Goal: Information Seeking & Learning: Understand process/instructions

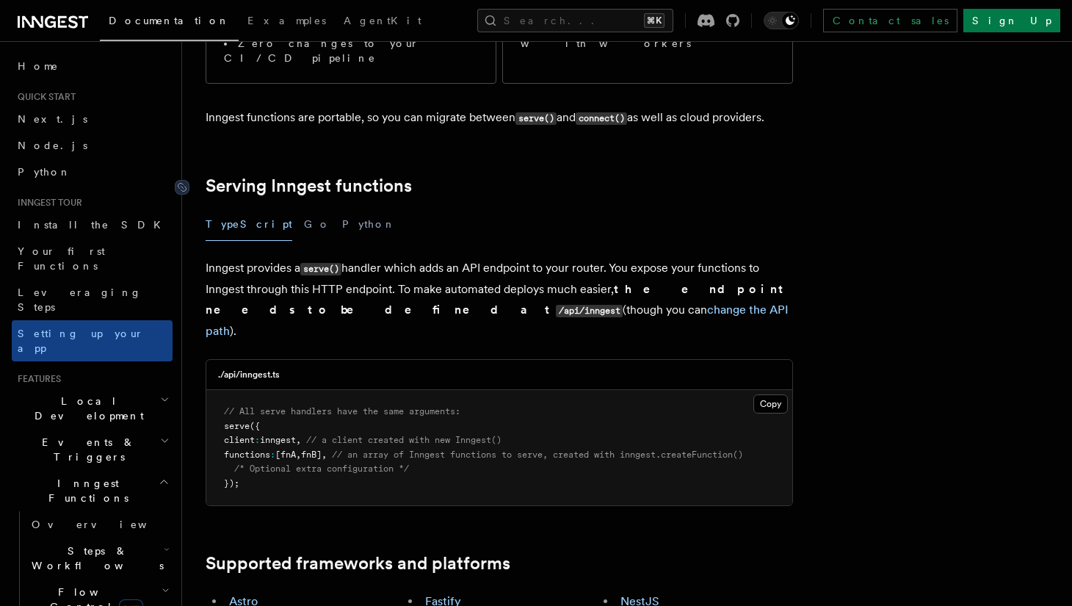
scroll to position [449, 0]
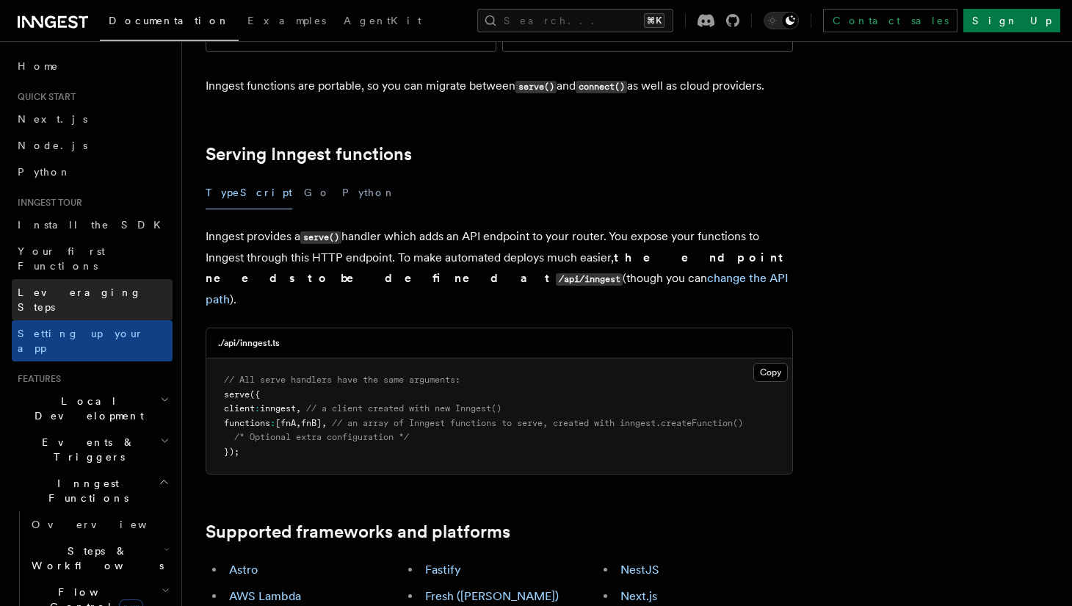
click at [151, 279] on link "Leveraging Steps" at bounding box center [92, 299] width 161 height 41
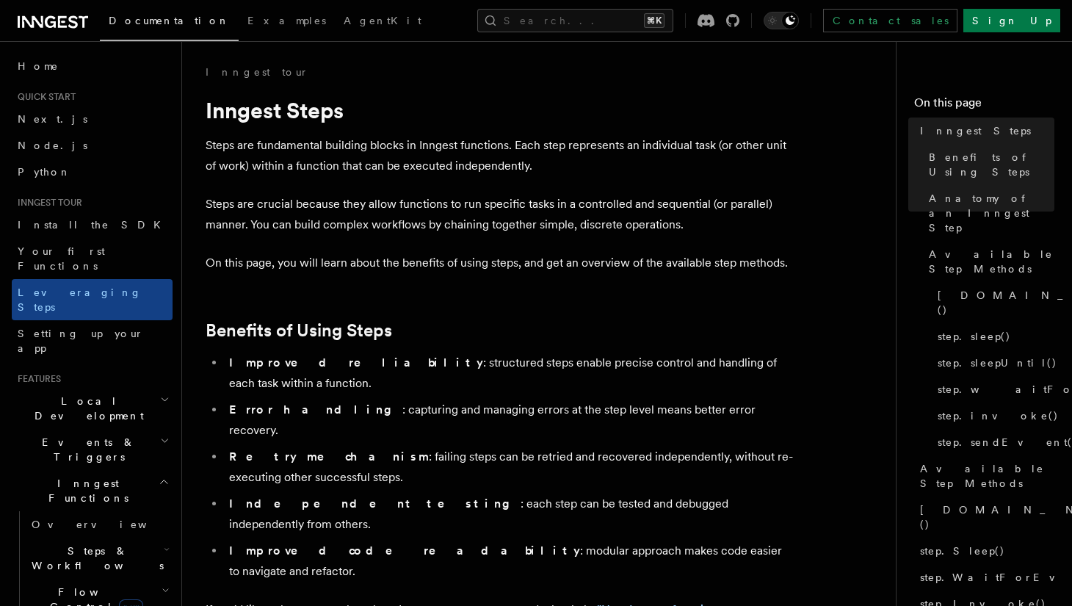
click at [89, 394] on span "Local Development" at bounding box center [86, 408] width 148 height 29
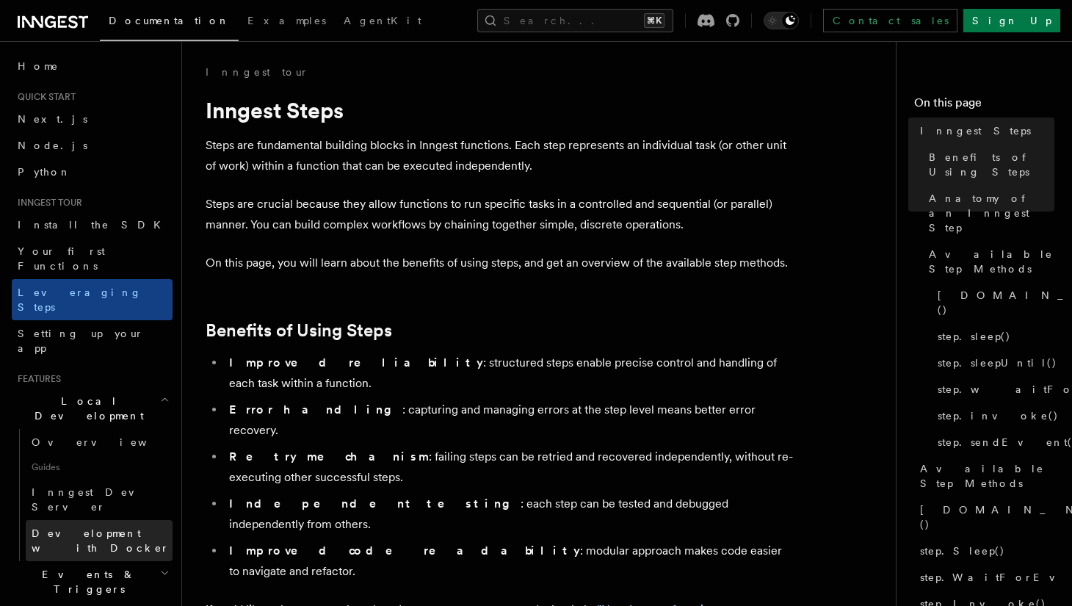
click at [63, 520] on link "Development with Docker" at bounding box center [99, 540] width 147 height 41
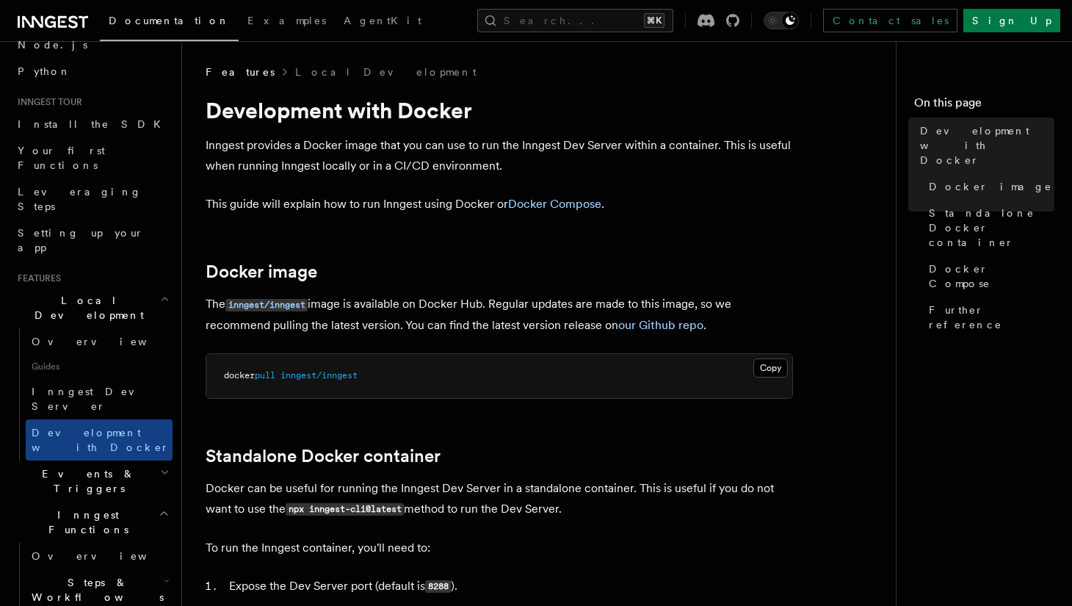
scroll to position [112, 0]
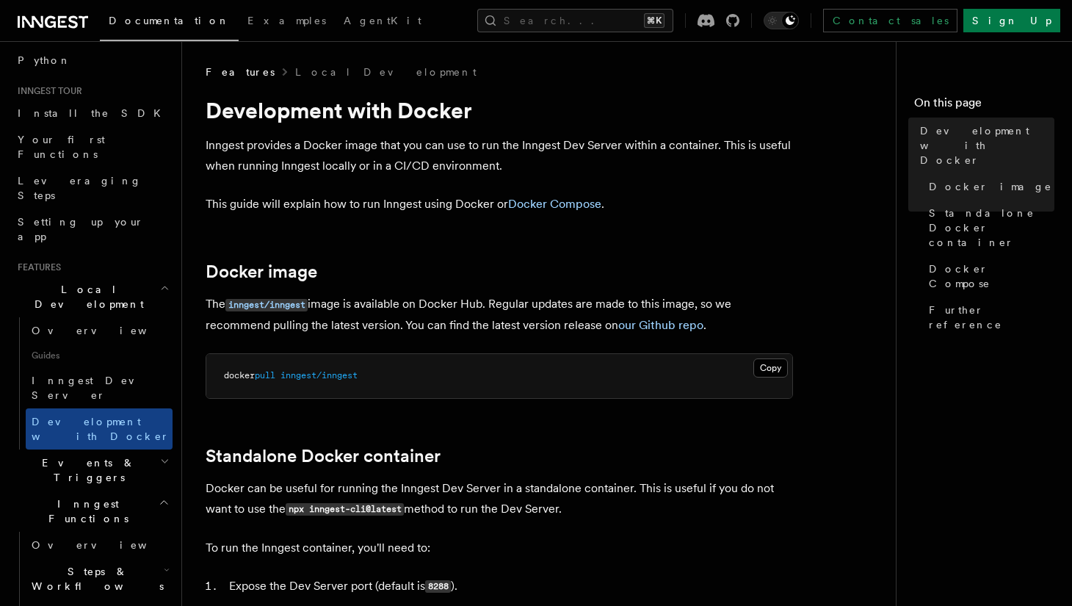
click at [72, 564] on span "Steps & Workflows" at bounding box center [95, 578] width 138 height 29
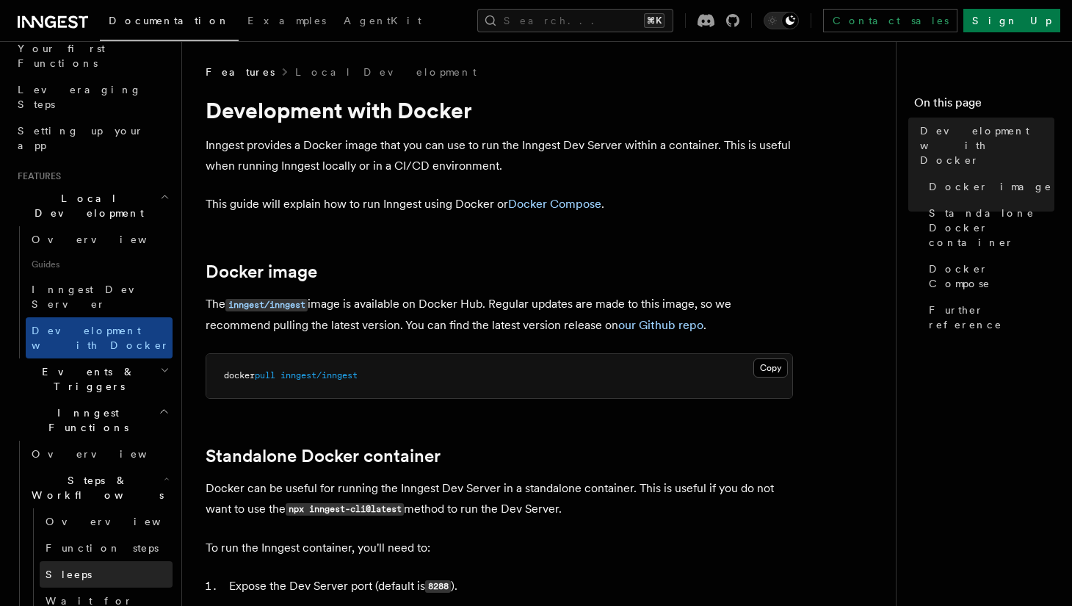
scroll to position [207, 0]
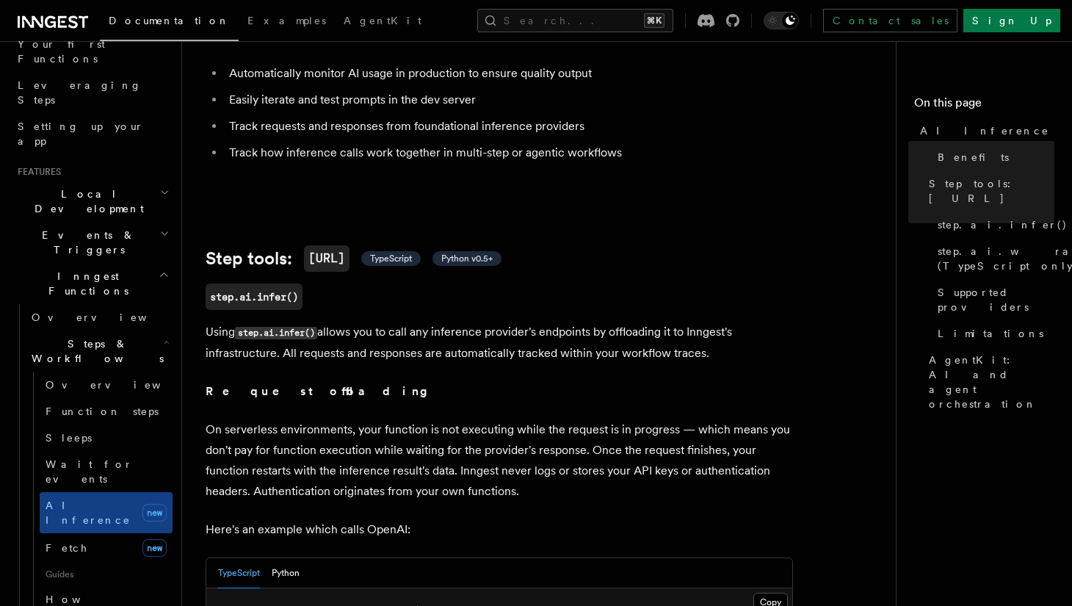
scroll to position [397, 0]
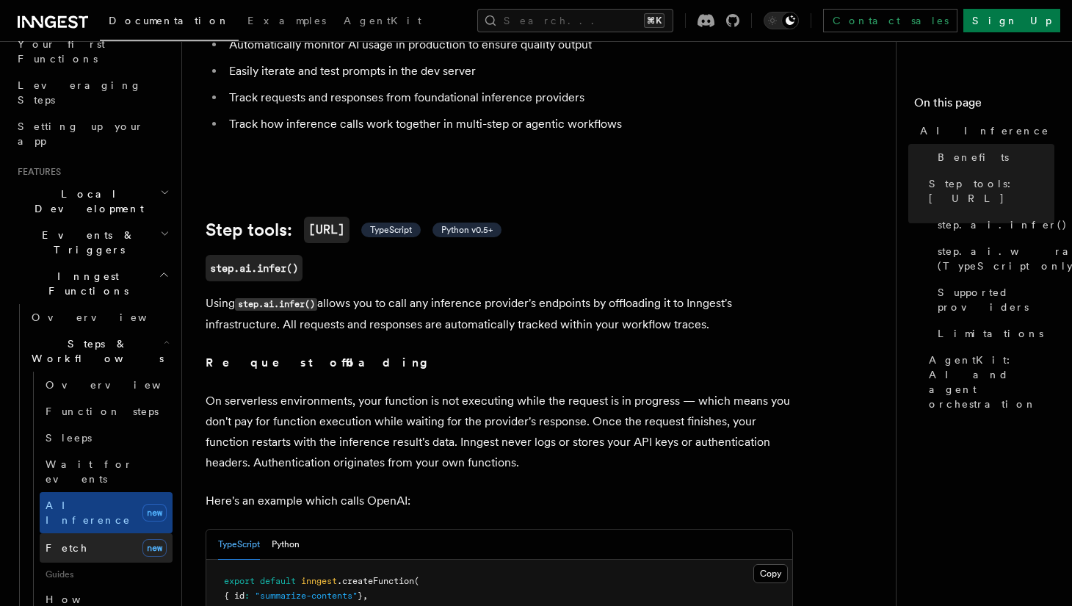
click at [102, 533] on link "Fetch new" at bounding box center [106, 547] width 133 height 29
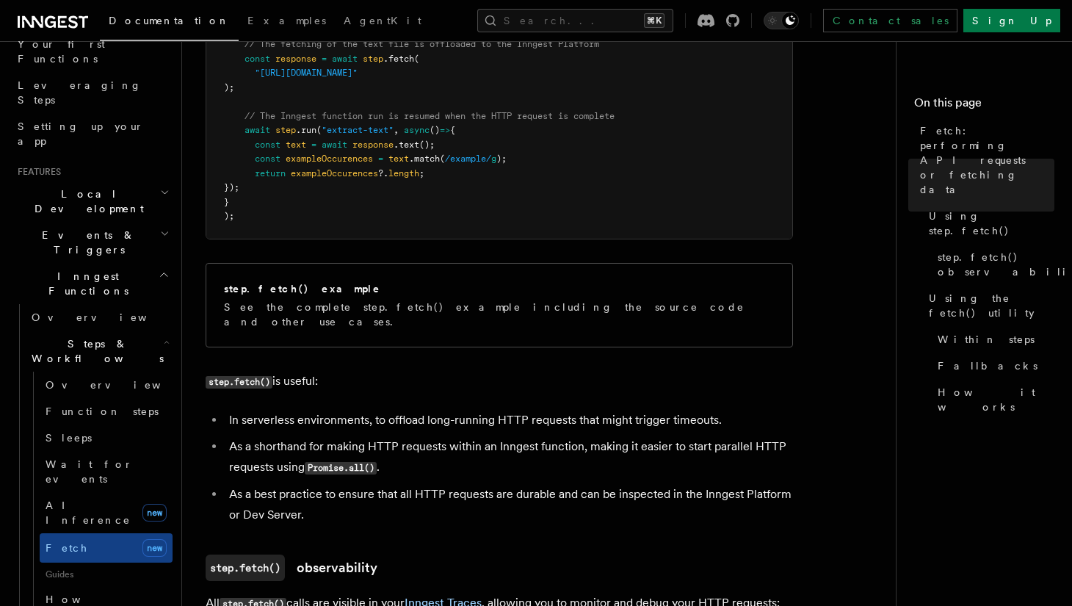
scroll to position [739, 0]
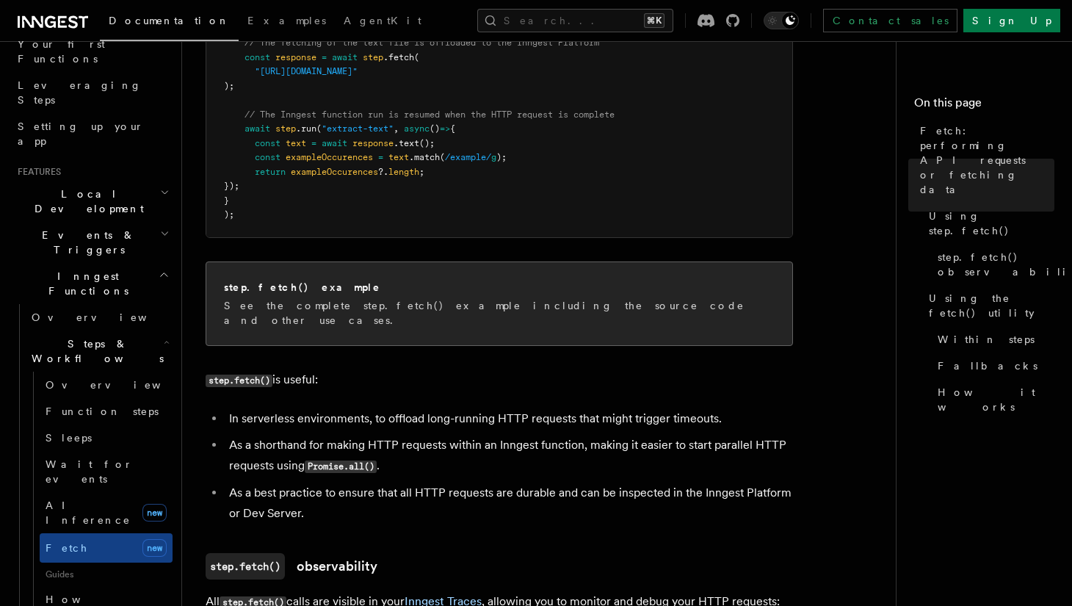
click at [468, 291] on div "step.fetch() example" at bounding box center [499, 287] width 551 height 15
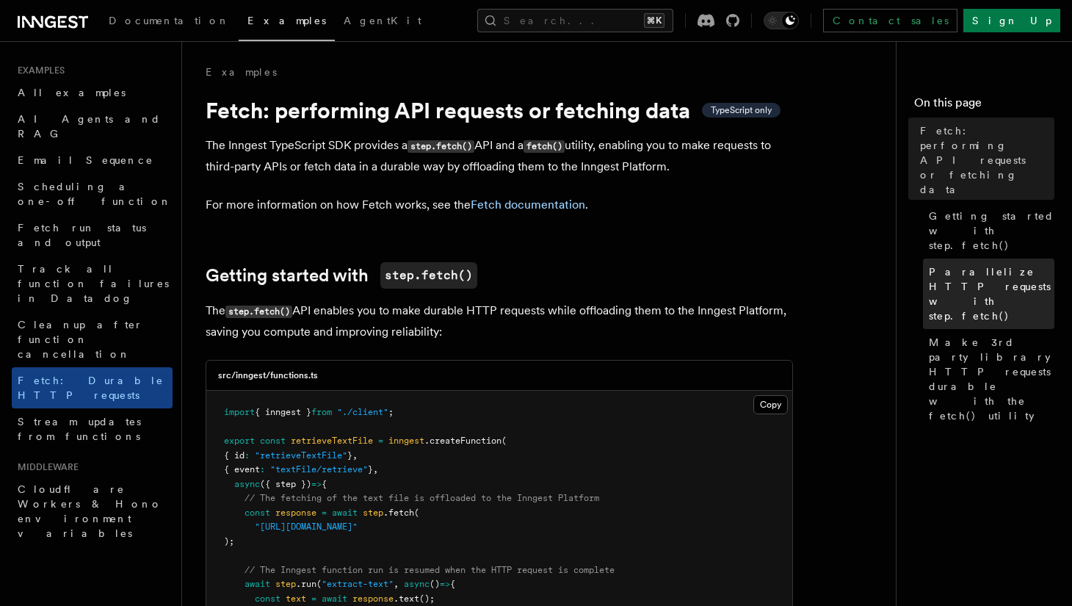
click at [978, 264] on span "Parallelize HTTP requests with step.fetch()" at bounding box center [992, 293] width 126 height 59
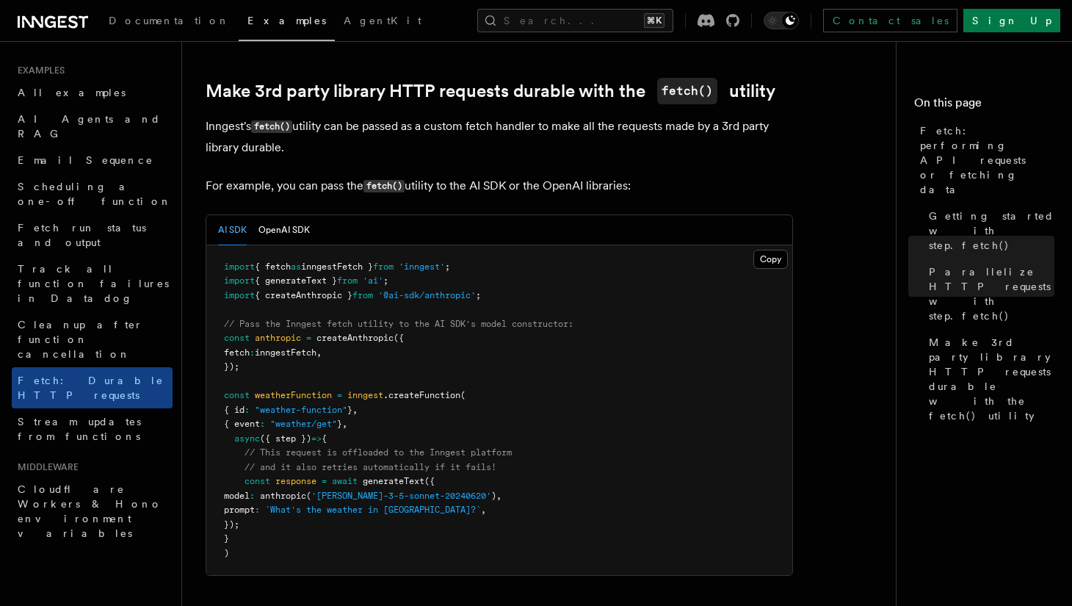
scroll to position [1263, 0]
